Goal: Information Seeking & Learning: Check status

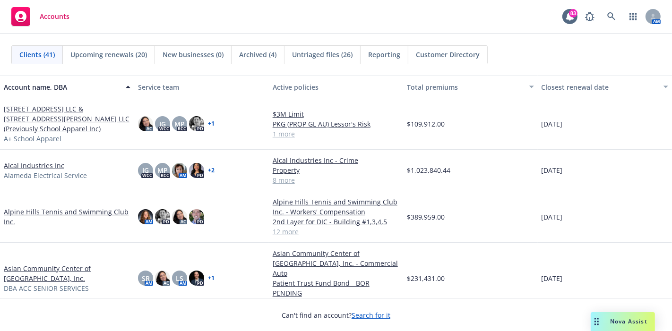
click at [121, 52] on span "Upcoming renewals (20)" at bounding box center [108, 55] width 77 height 10
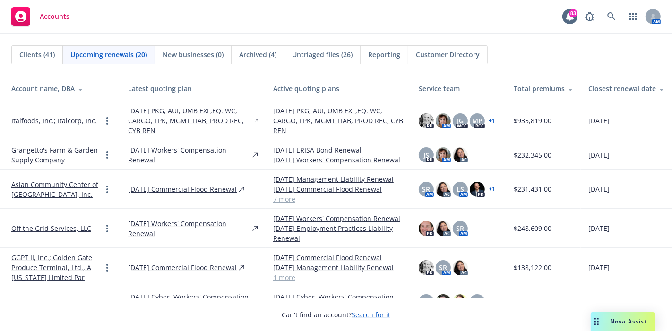
click at [28, 53] on span "Clients (41)" at bounding box center [36, 55] width 35 height 10
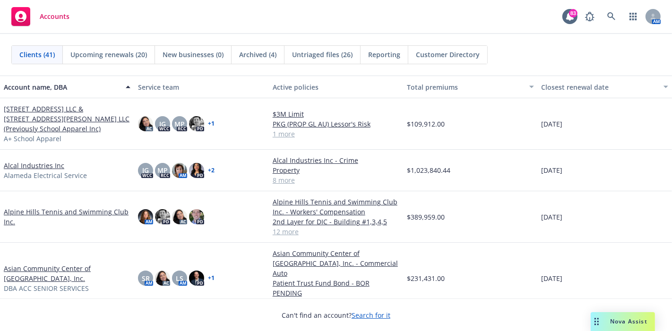
click at [40, 118] on link "838 Mitten Road LLC & 300 West Bradley Street LLC (Previously School Apparel In…" at bounding box center [67, 119] width 127 height 30
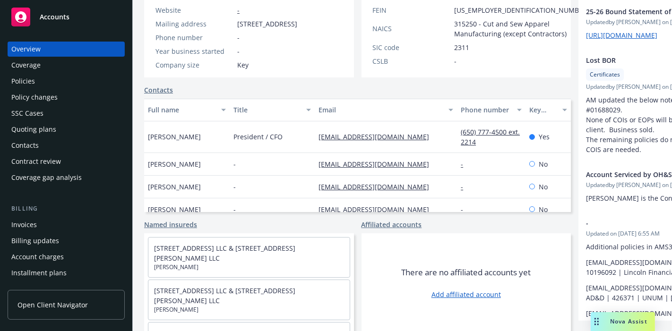
scroll to position [220, 0]
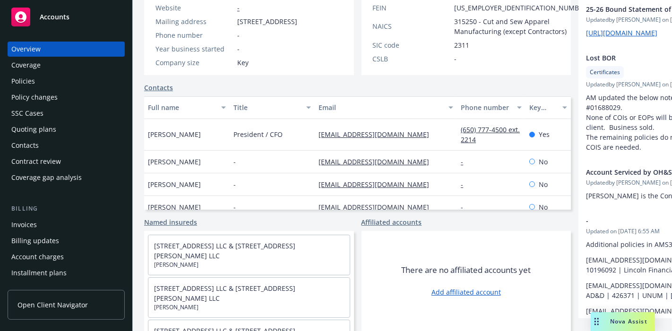
click at [41, 86] on div "Policies" at bounding box center [66, 81] width 110 height 15
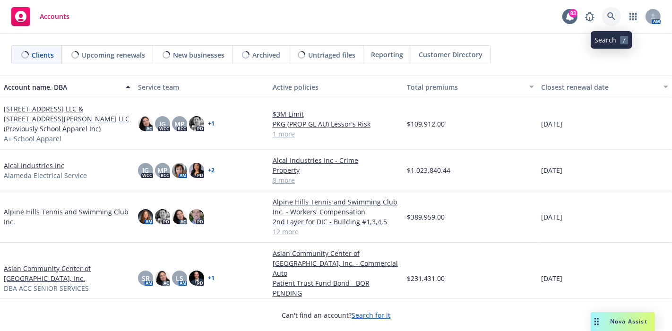
click at [611, 21] on link at bounding box center [611, 16] width 19 height 19
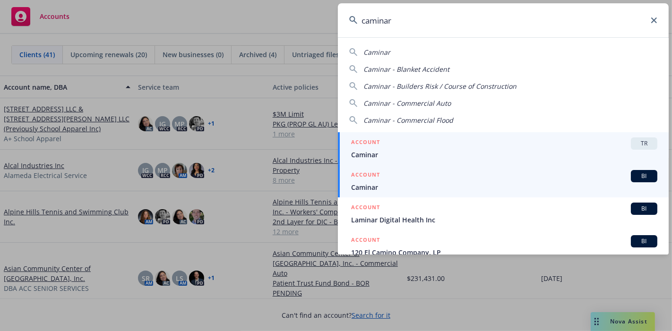
type input "caminar"
click at [448, 181] on div "ACCOUNT BI" at bounding box center [504, 176] width 306 height 12
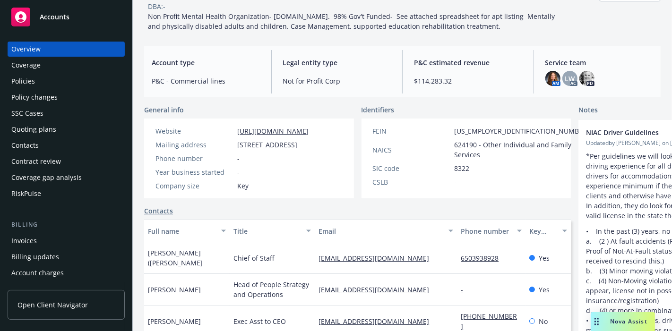
scroll to position [65, 0]
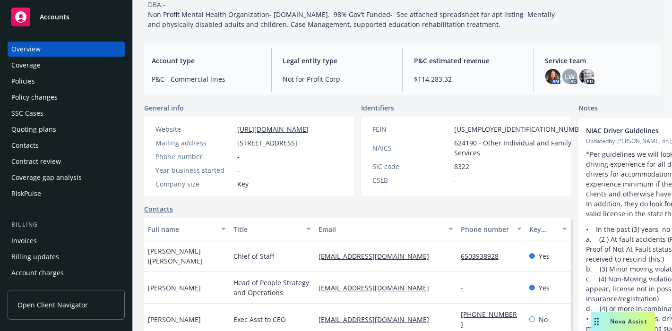
click at [50, 84] on div "Policies" at bounding box center [66, 81] width 110 height 15
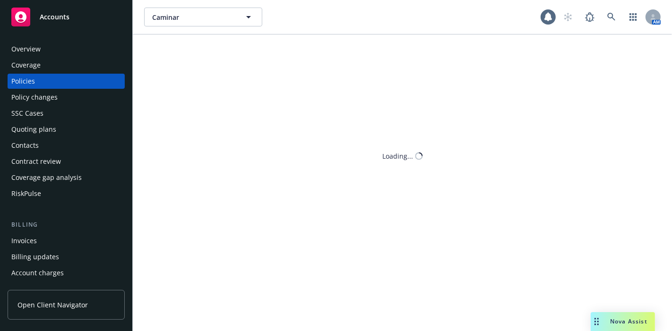
click at [49, 100] on div "Policy changes" at bounding box center [34, 97] width 46 height 15
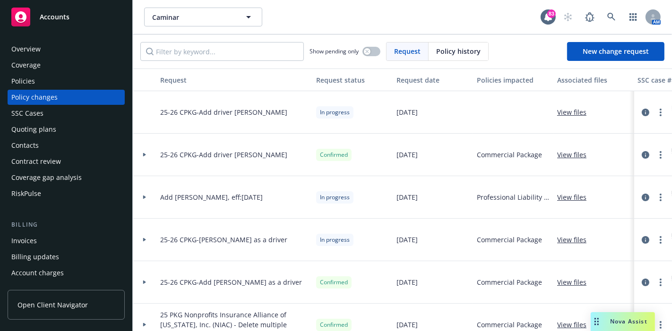
click at [579, 114] on link "View files" at bounding box center [575, 112] width 37 height 10
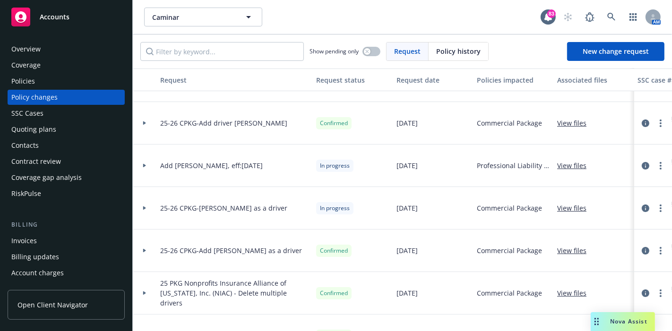
scroll to position [77, 0]
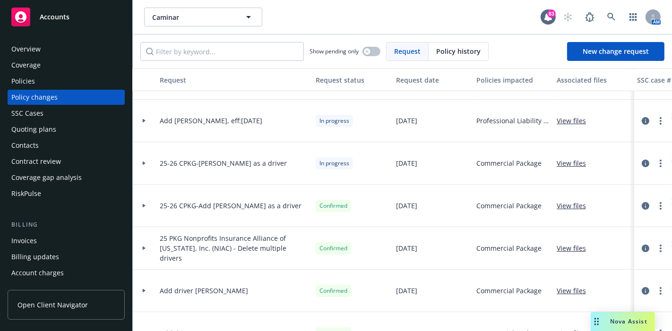
click at [574, 165] on link "View files" at bounding box center [575, 163] width 37 height 10
click at [145, 164] on icon at bounding box center [144, 163] width 4 height 3
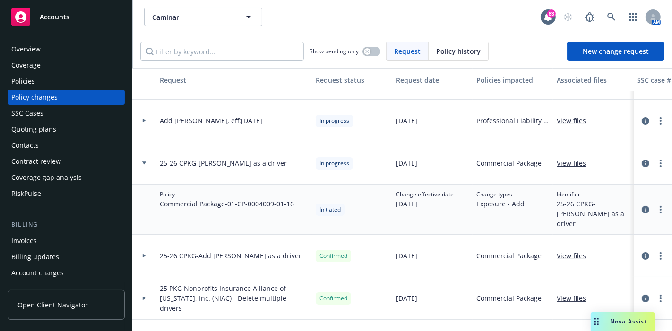
click at [146, 254] on icon at bounding box center [144, 255] width 4 height 3
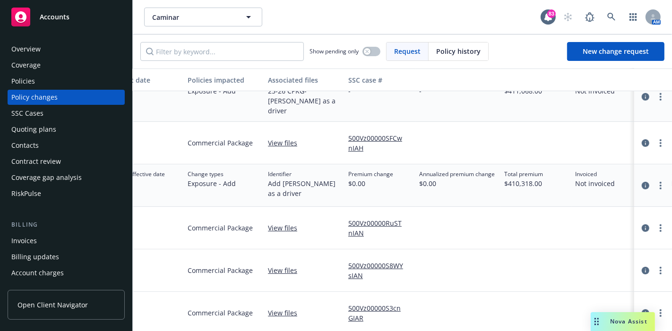
scroll to position [189, 290]
click at [392, 136] on link "500Vz00000SFCwnIAH" at bounding box center [379, 143] width 63 height 20
